Goal: Check status

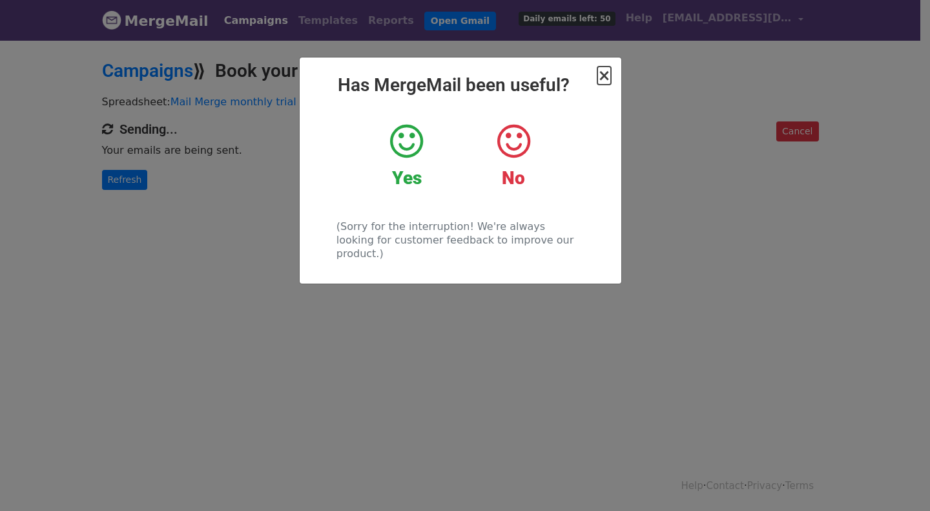
click at [605, 74] on span "×" at bounding box center [603, 76] width 13 height 18
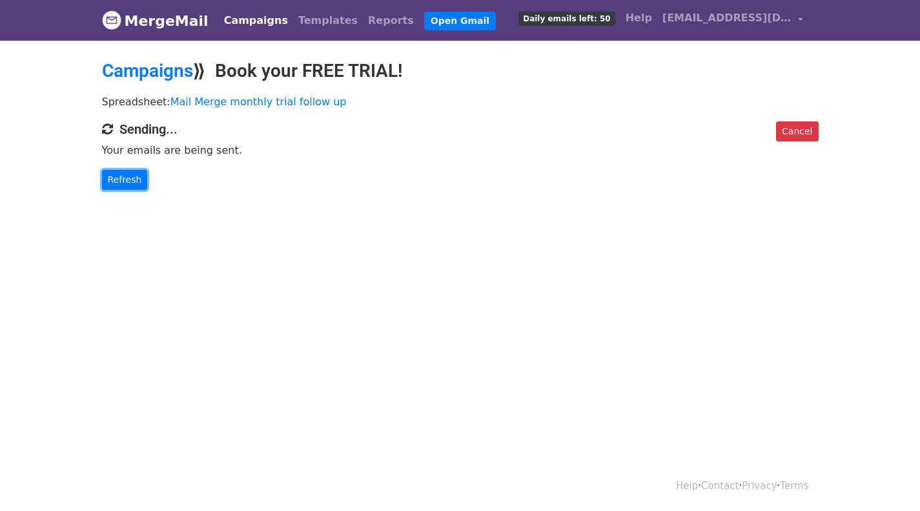
click at [124, 182] on link "Refresh" at bounding box center [125, 180] width 46 height 20
click at [115, 180] on link "Refresh" at bounding box center [125, 180] width 46 height 20
click at [121, 172] on link "Refresh" at bounding box center [125, 180] width 46 height 20
click at [126, 183] on link "Refresh" at bounding box center [125, 180] width 46 height 20
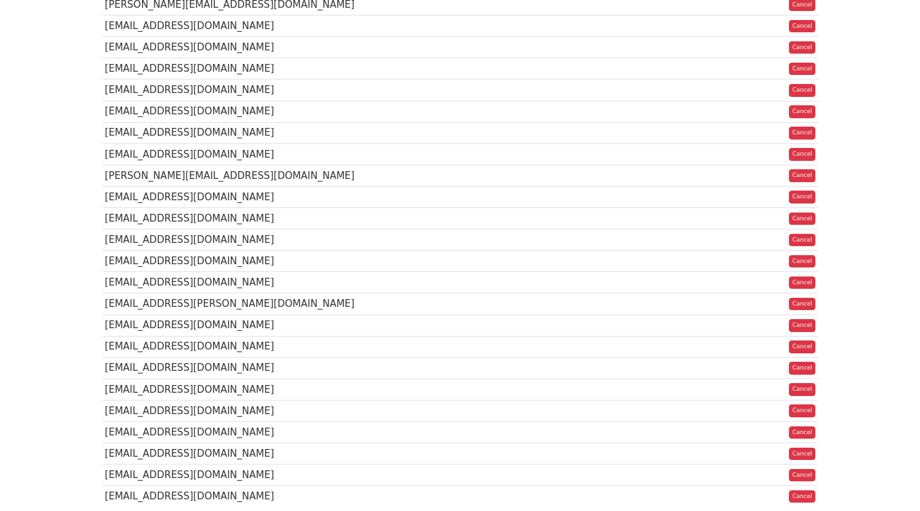
scroll to position [538, 0]
